Goal: Navigation & Orientation: Find specific page/section

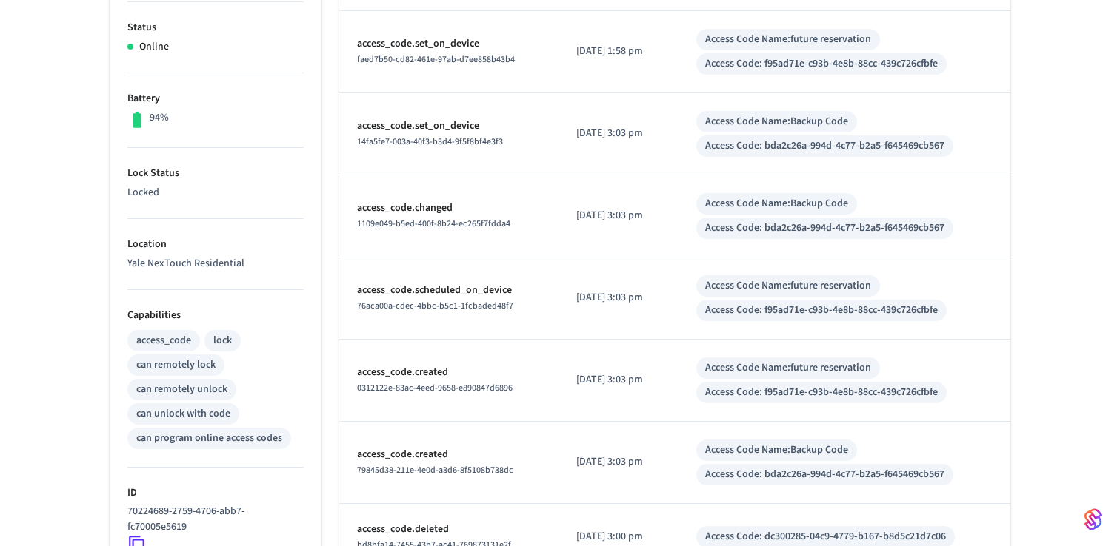
scroll to position [612, 0]
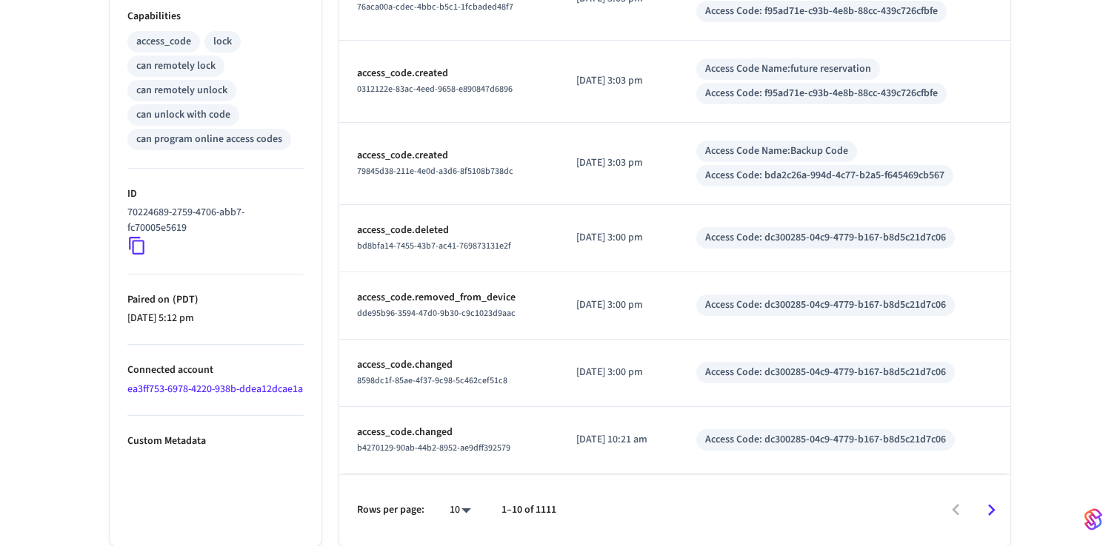
click at [224, 377] on p "Connected account" at bounding box center [215, 371] width 176 height 16
click at [219, 387] on link "ea3ff753-6978-4220-938b-ddea12dcae1a" at bounding box center [214, 389] width 175 height 15
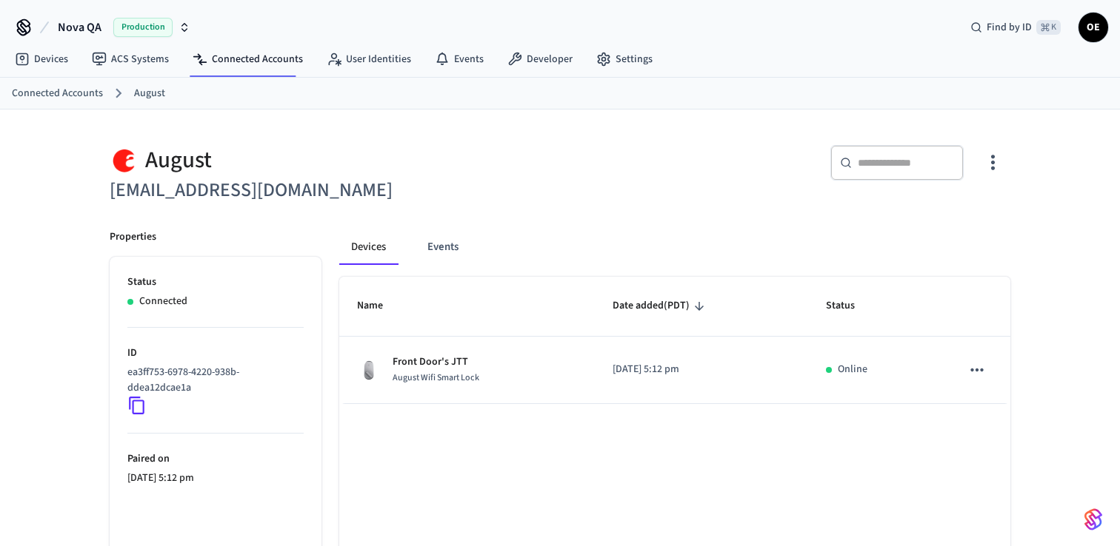
click at [1103, 29] on span "OE" at bounding box center [1093, 27] width 27 height 27
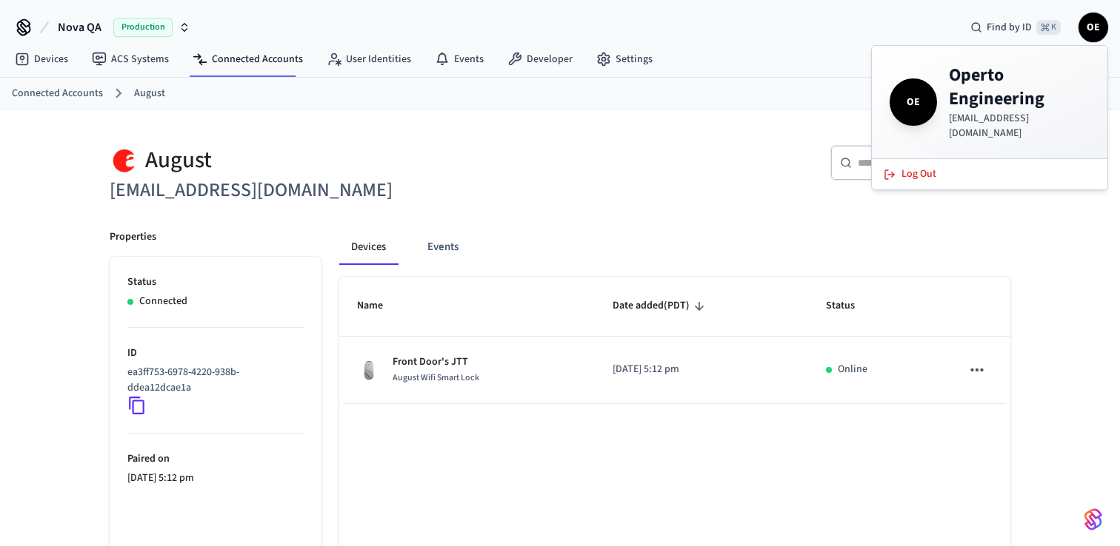
click at [1103, 29] on span "OE" at bounding box center [1093, 27] width 27 height 27
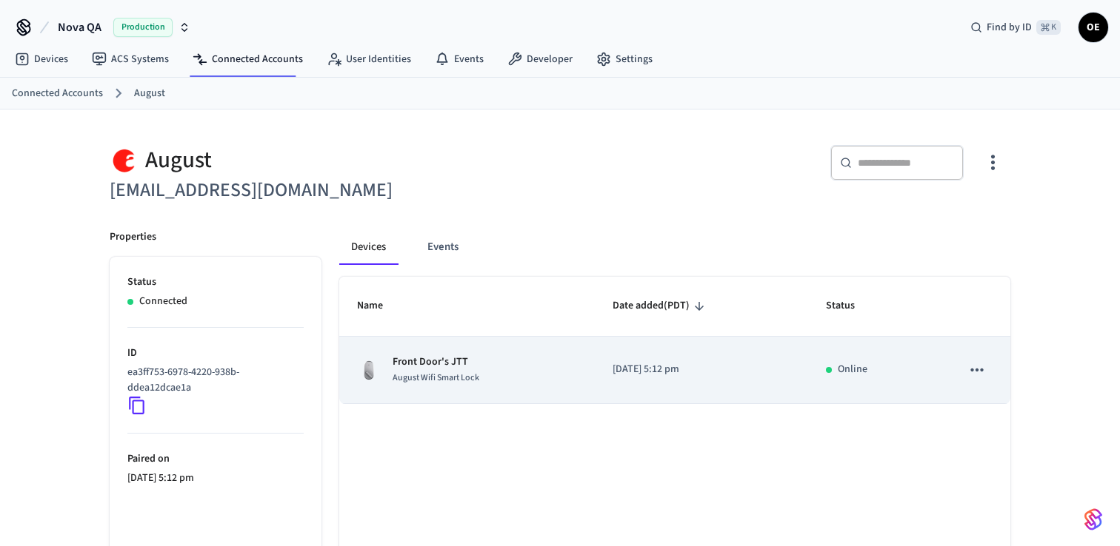
click at [957, 366] on td "sticky table" at bounding box center [976, 370] width 67 height 67
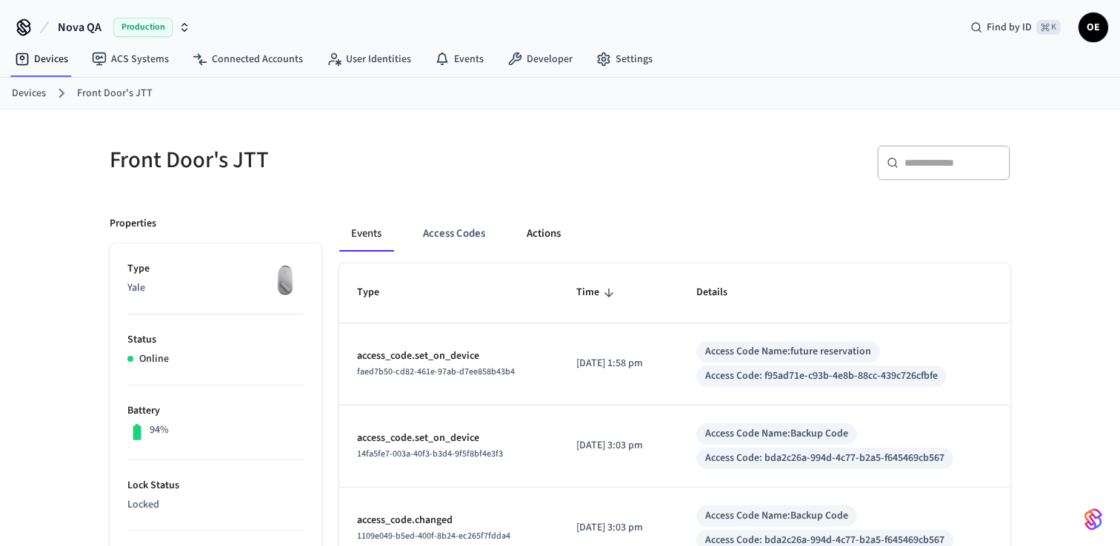
click at [546, 218] on button "Actions" at bounding box center [544, 234] width 58 height 36
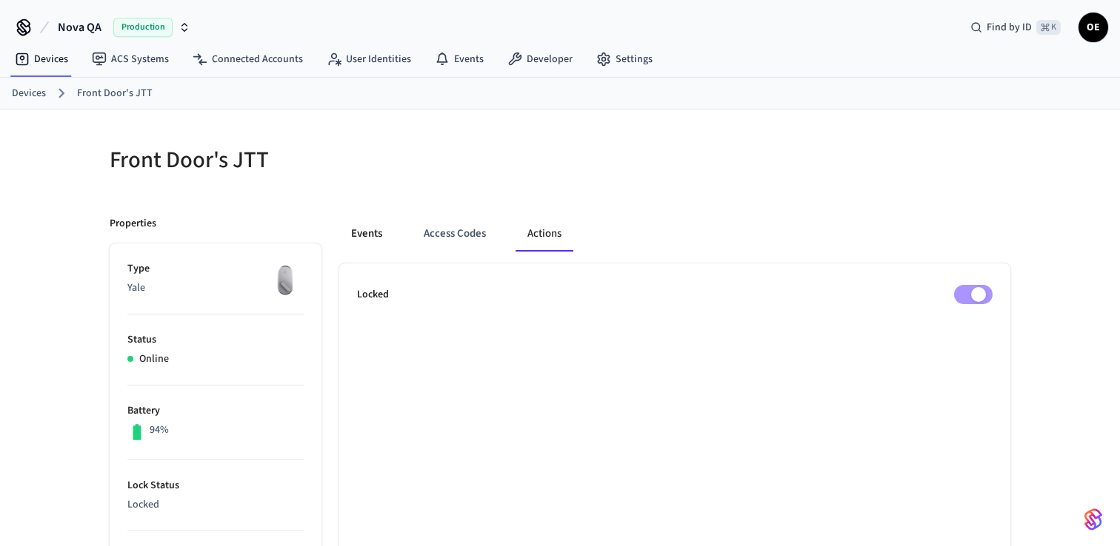
click at [375, 232] on button "Events" at bounding box center [366, 234] width 55 height 36
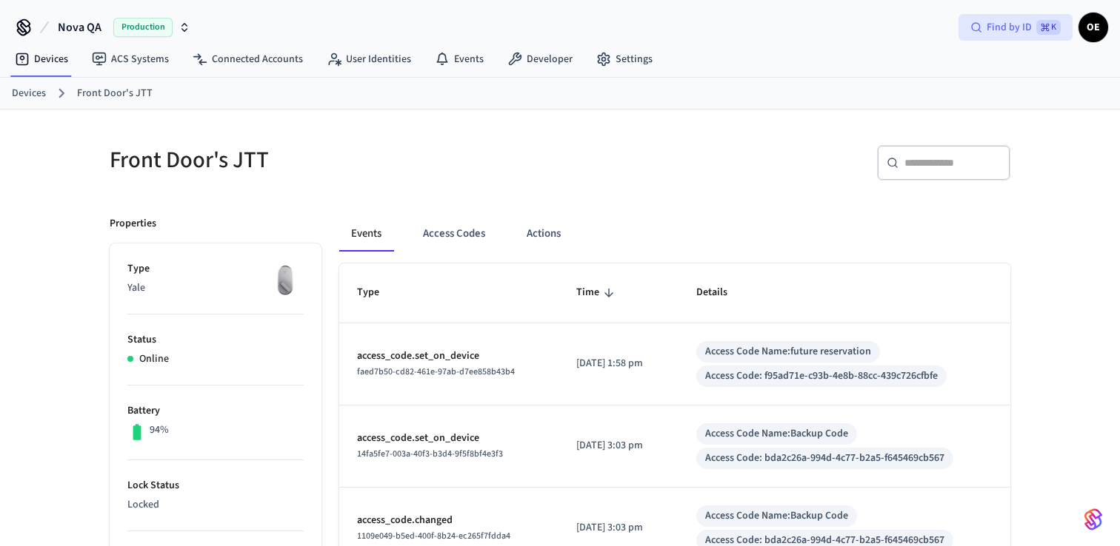
click at [1072, 30] on div "Find by ID ⌘ K" at bounding box center [1015, 27] width 114 height 27
click at [77, 25] on span "Nova QA" at bounding box center [80, 28] width 44 height 18
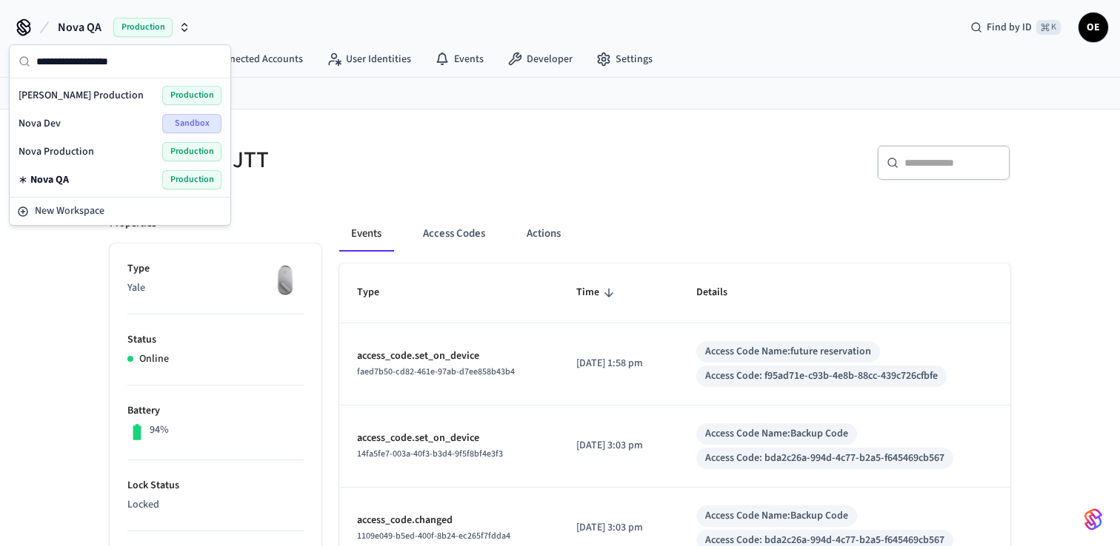
click at [96, 153] on div "Nova Production Production" at bounding box center [120, 151] width 203 height 19
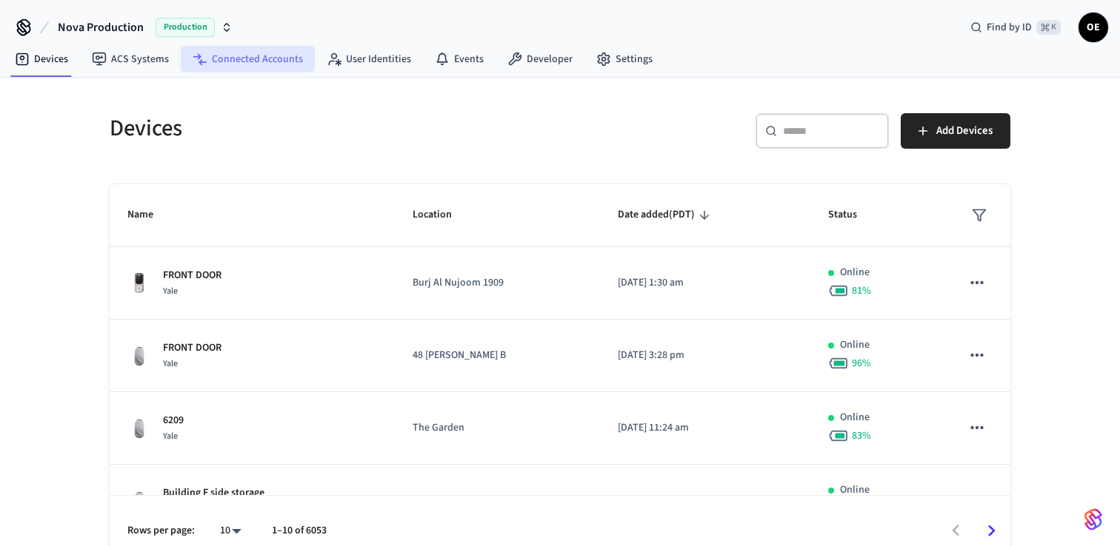
click at [264, 65] on link "Connected Accounts" at bounding box center [248, 59] width 134 height 27
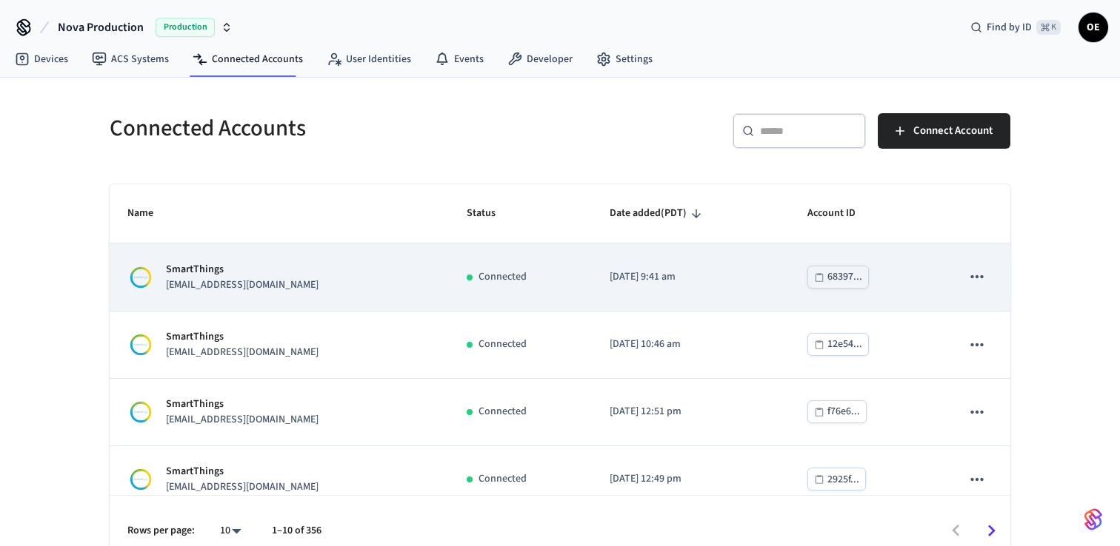
scroll to position [424, 0]
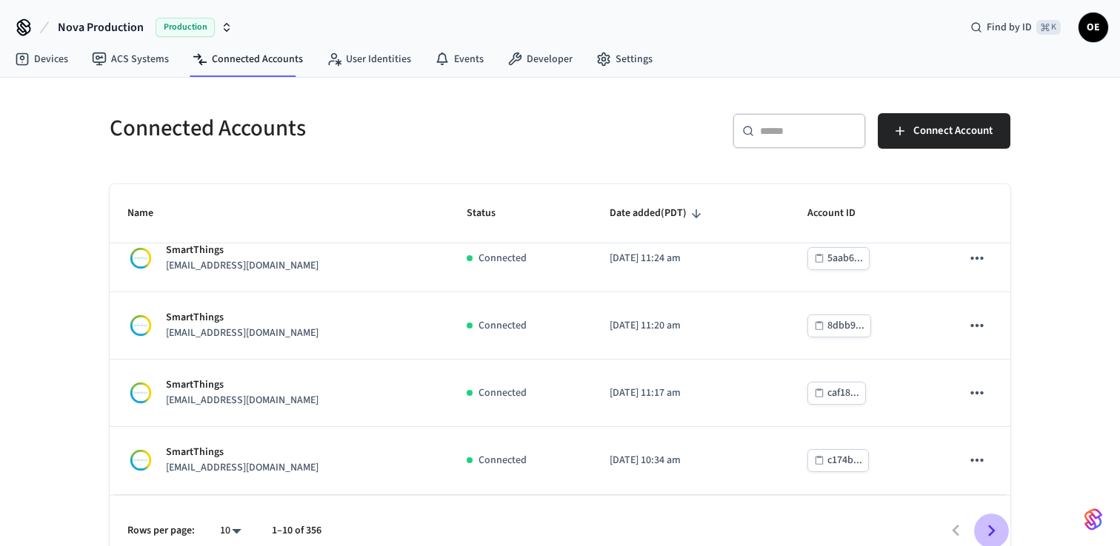
click at [982, 526] on icon "Go to next page" at bounding box center [991, 531] width 23 height 23
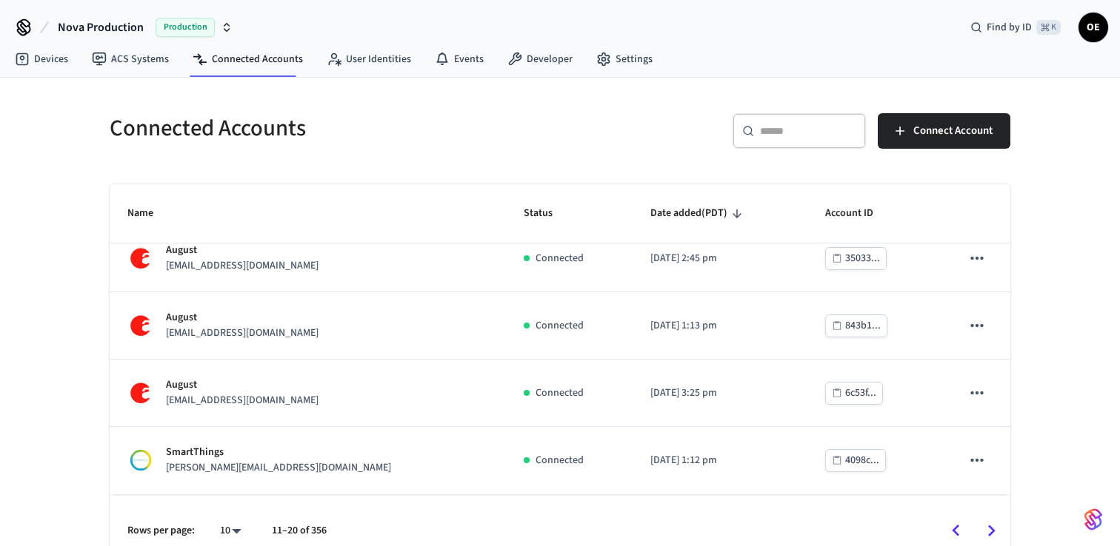
click at [980, 521] on icon "Go to next page" at bounding box center [991, 531] width 23 height 23
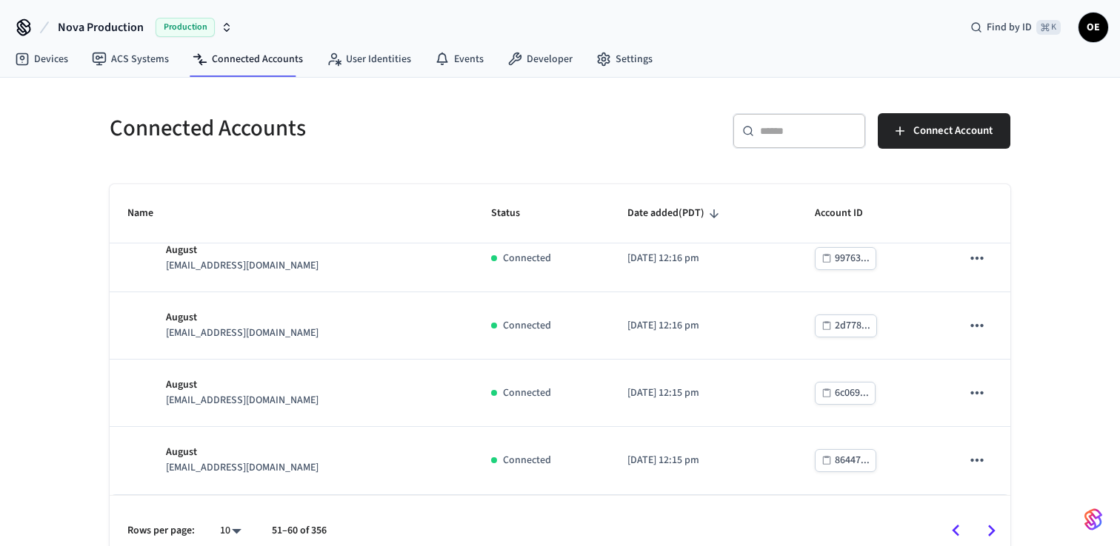
click at [785, 119] on div "​ ​" at bounding box center [798, 131] width 133 height 36
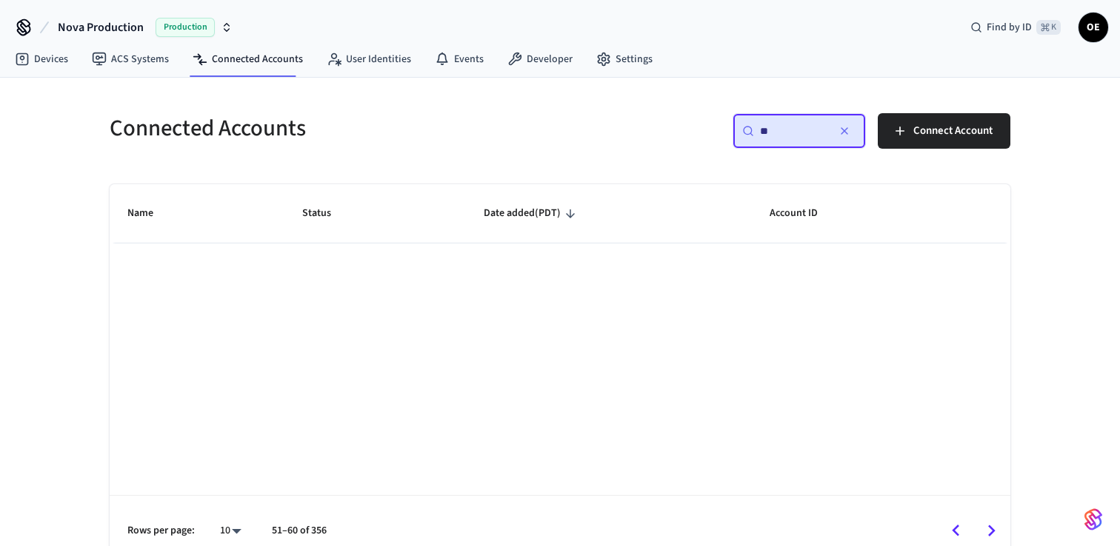
scroll to position [0, 0]
type input "********"
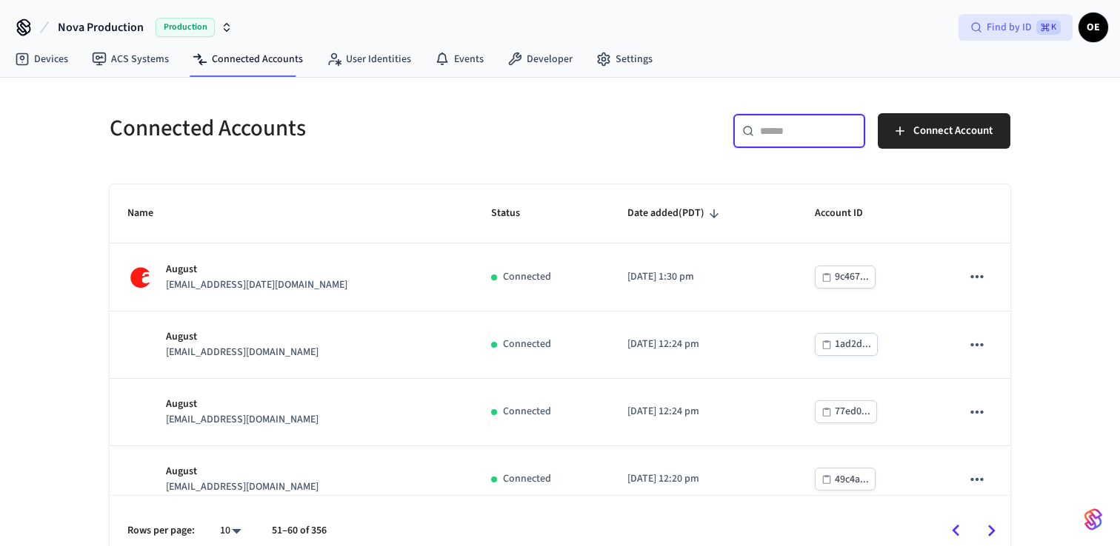
type input "*"
